Goal: Task Accomplishment & Management: Use online tool/utility

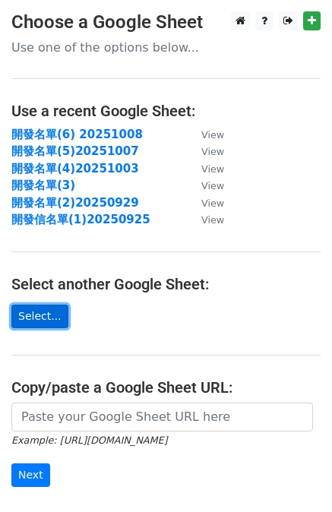
click at [46, 314] on link "Select..." at bounding box center [39, 316] width 57 height 24
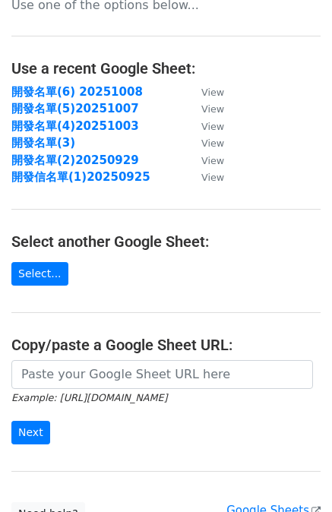
scroll to position [152, 0]
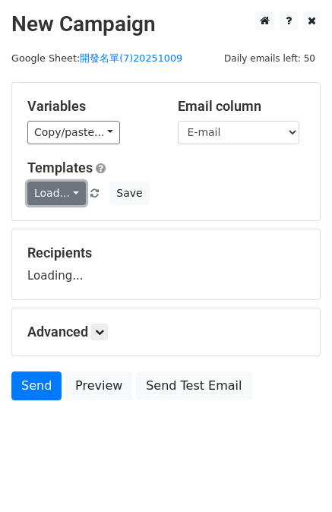
click at [68, 188] on link "Load..." at bounding box center [56, 193] width 58 height 24
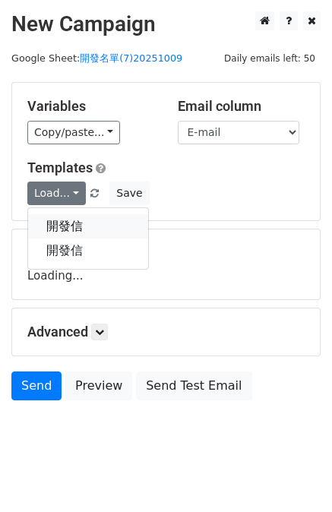
click at [50, 231] on link "開發信" at bounding box center [88, 226] width 120 height 24
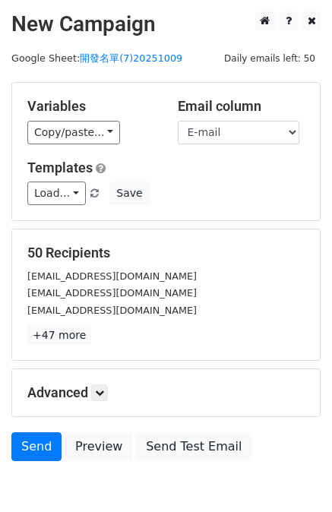
scroll to position [76, 0]
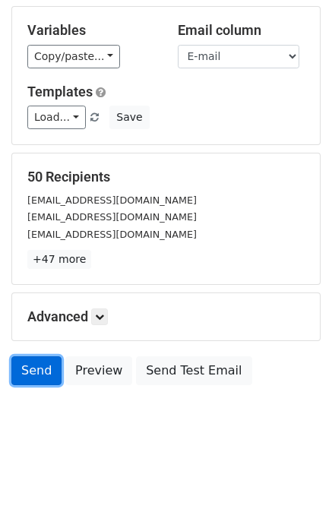
click at [36, 365] on link "Send" at bounding box center [36, 370] width 50 height 29
